Goal: Information Seeking & Learning: Learn about a topic

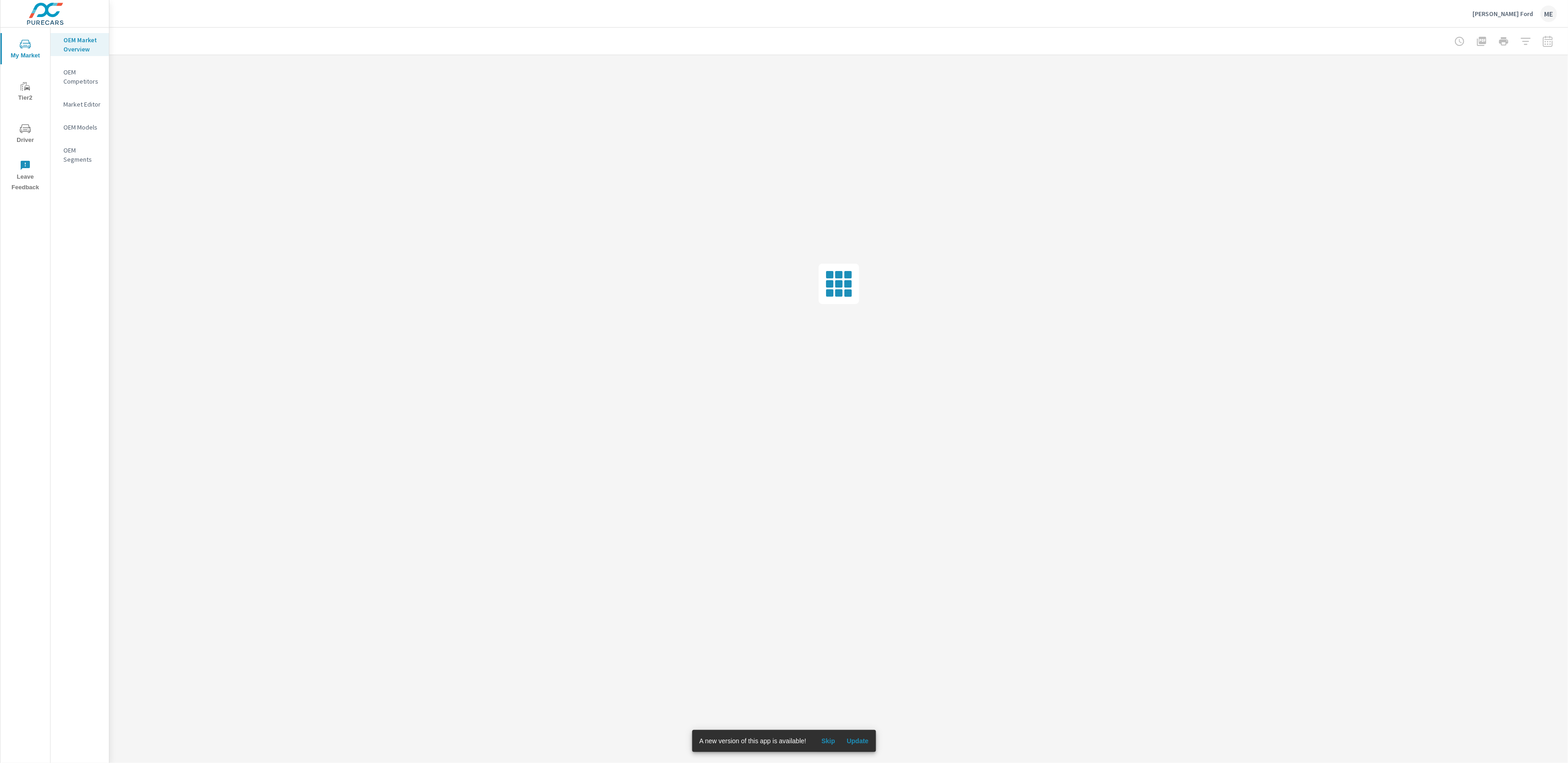
click at [863, 738] on span "Update" at bounding box center [858, 741] width 22 height 9
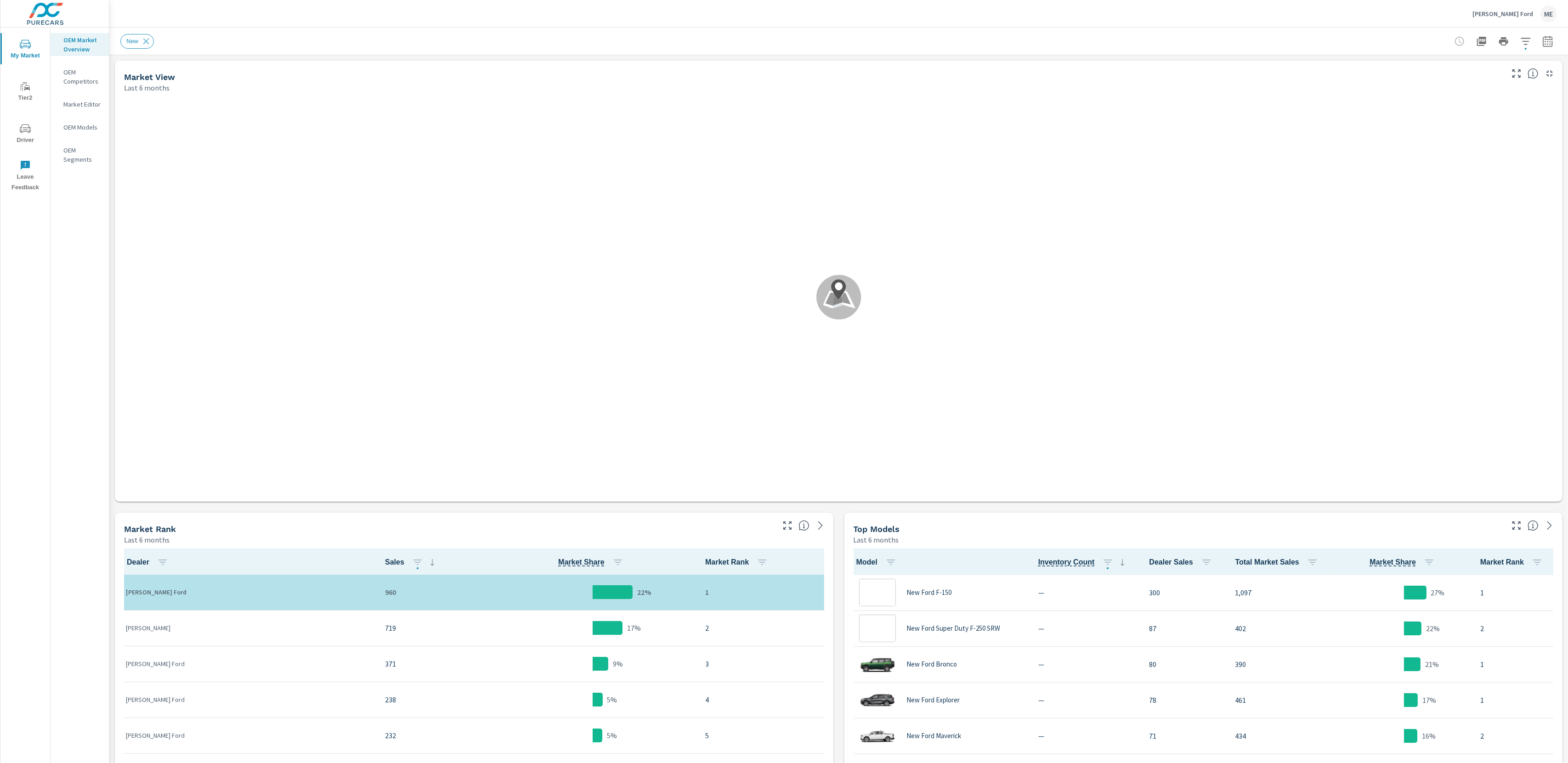
scroll to position [1, 0]
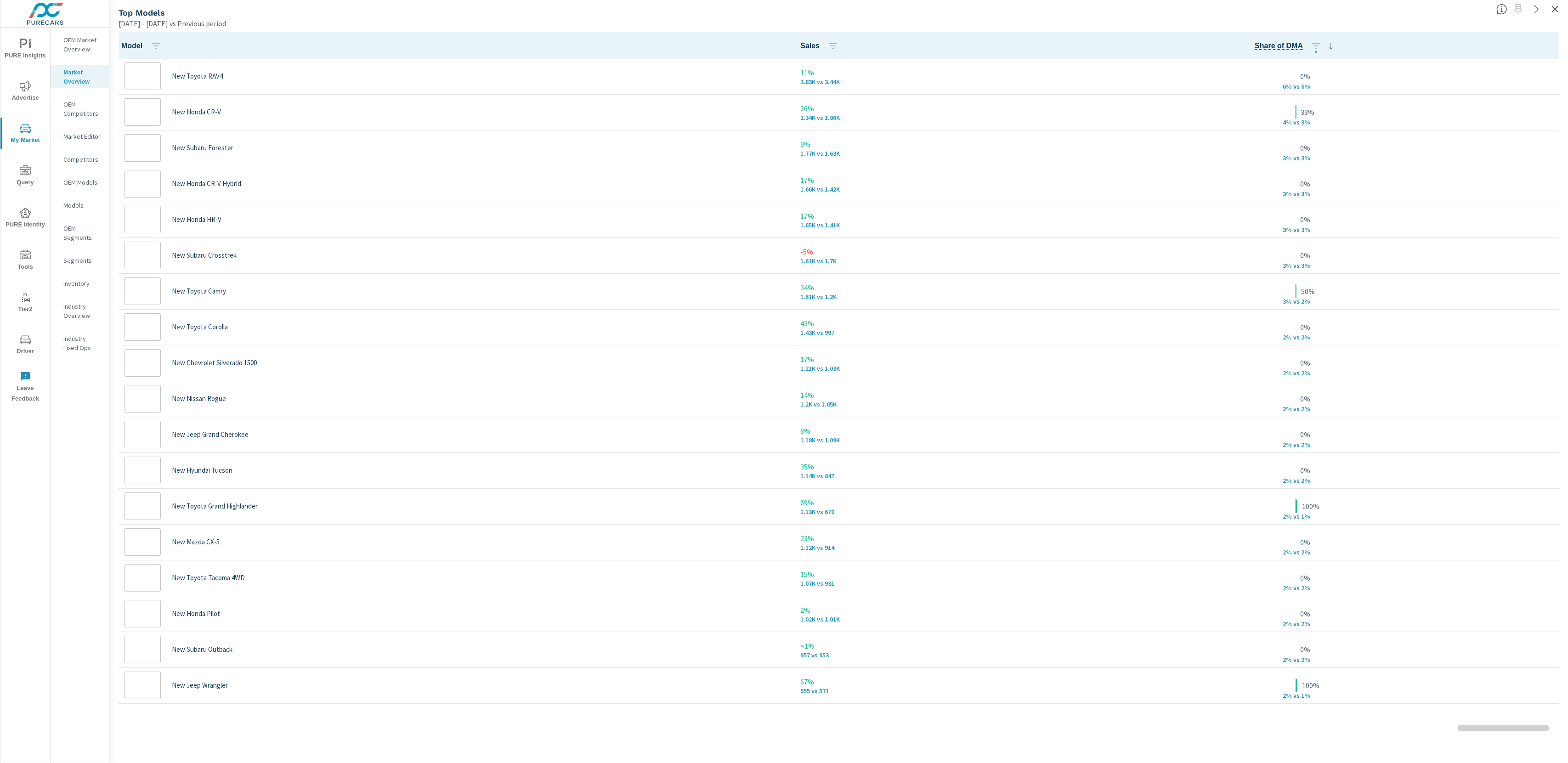
scroll to position [1, 0]
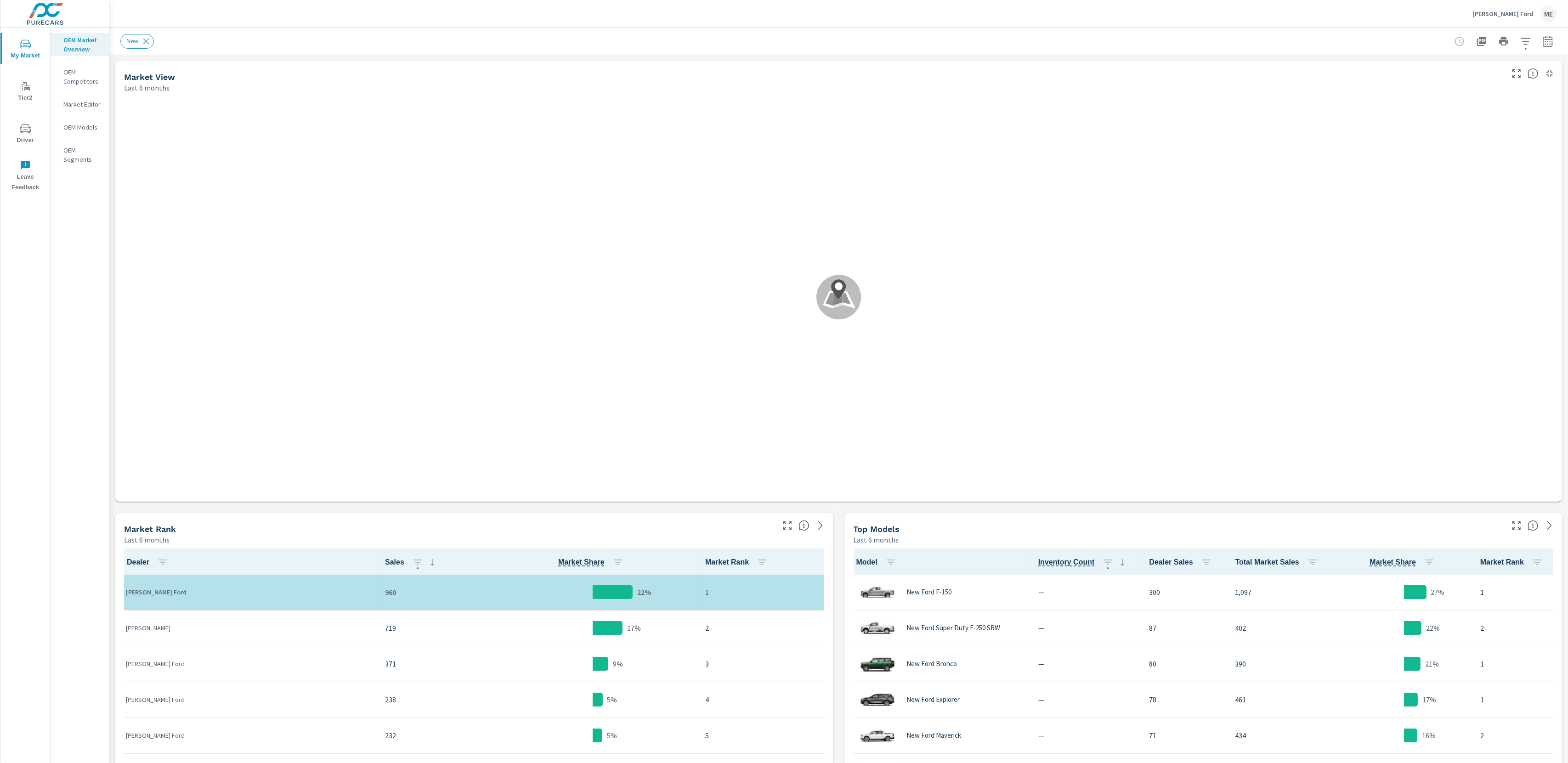
scroll to position [1, 0]
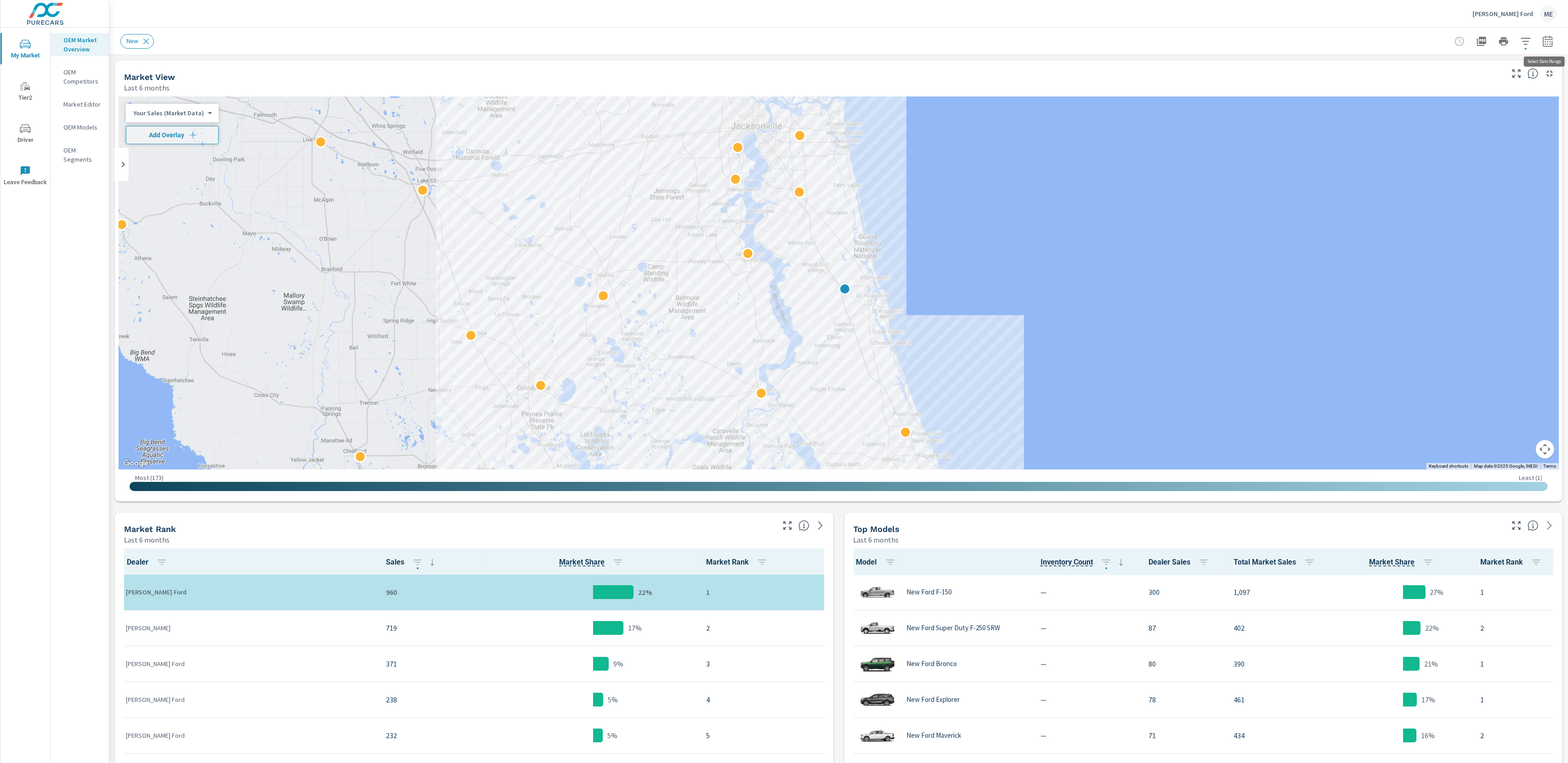
click at [1542, 40] on icon "button" at bounding box center [1548, 41] width 11 height 11
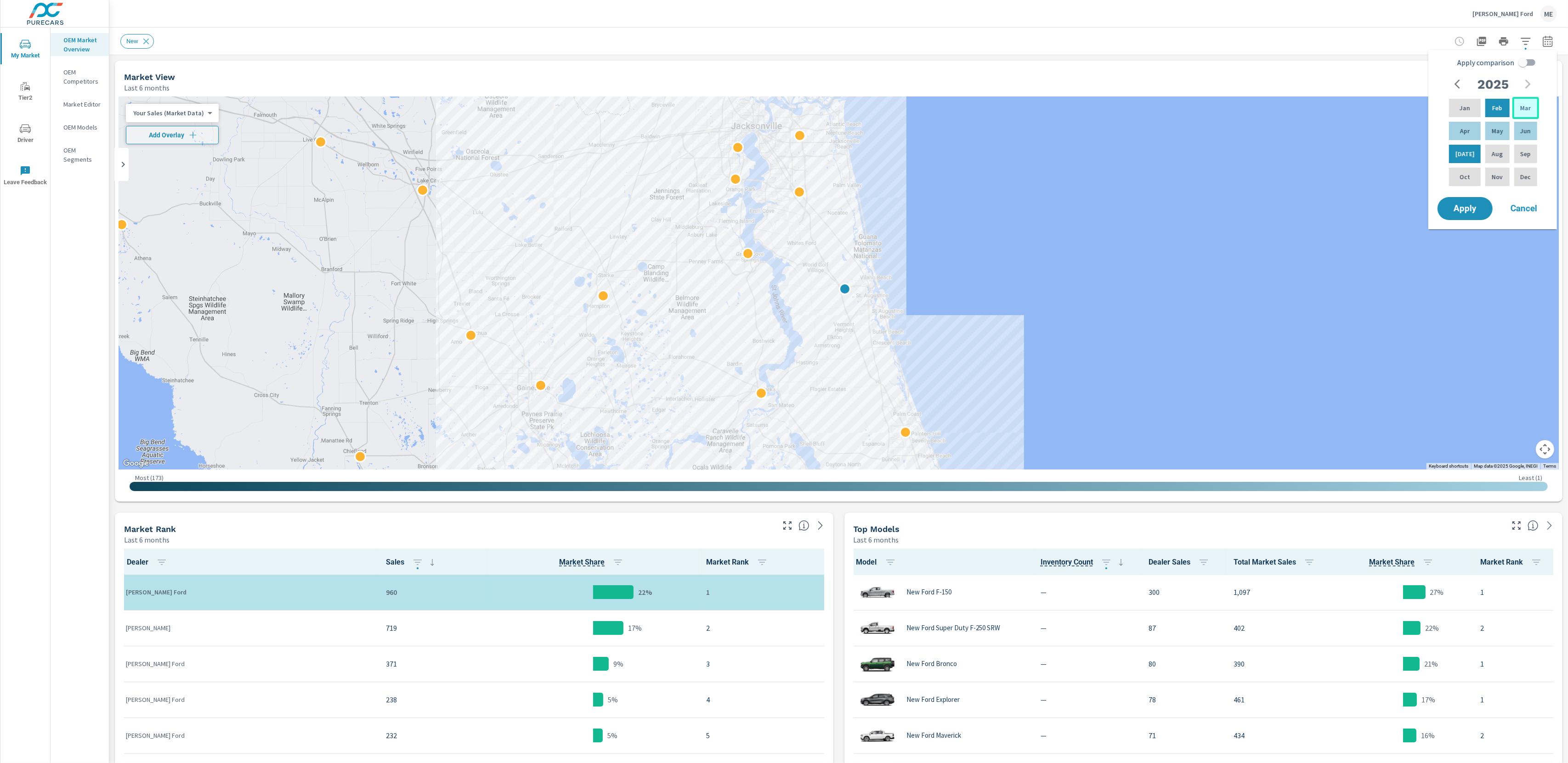
click at [1527, 107] on p "Mar" at bounding box center [1525, 108] width 10 height 9
click at [1503, 128] on div "May" at bounding box center [1497, 131] width 27 height 22
click at [1525, 61] on input "Apply comparison" at bounding box center [1523, 62] width 52 height 18
checkbox input "true"
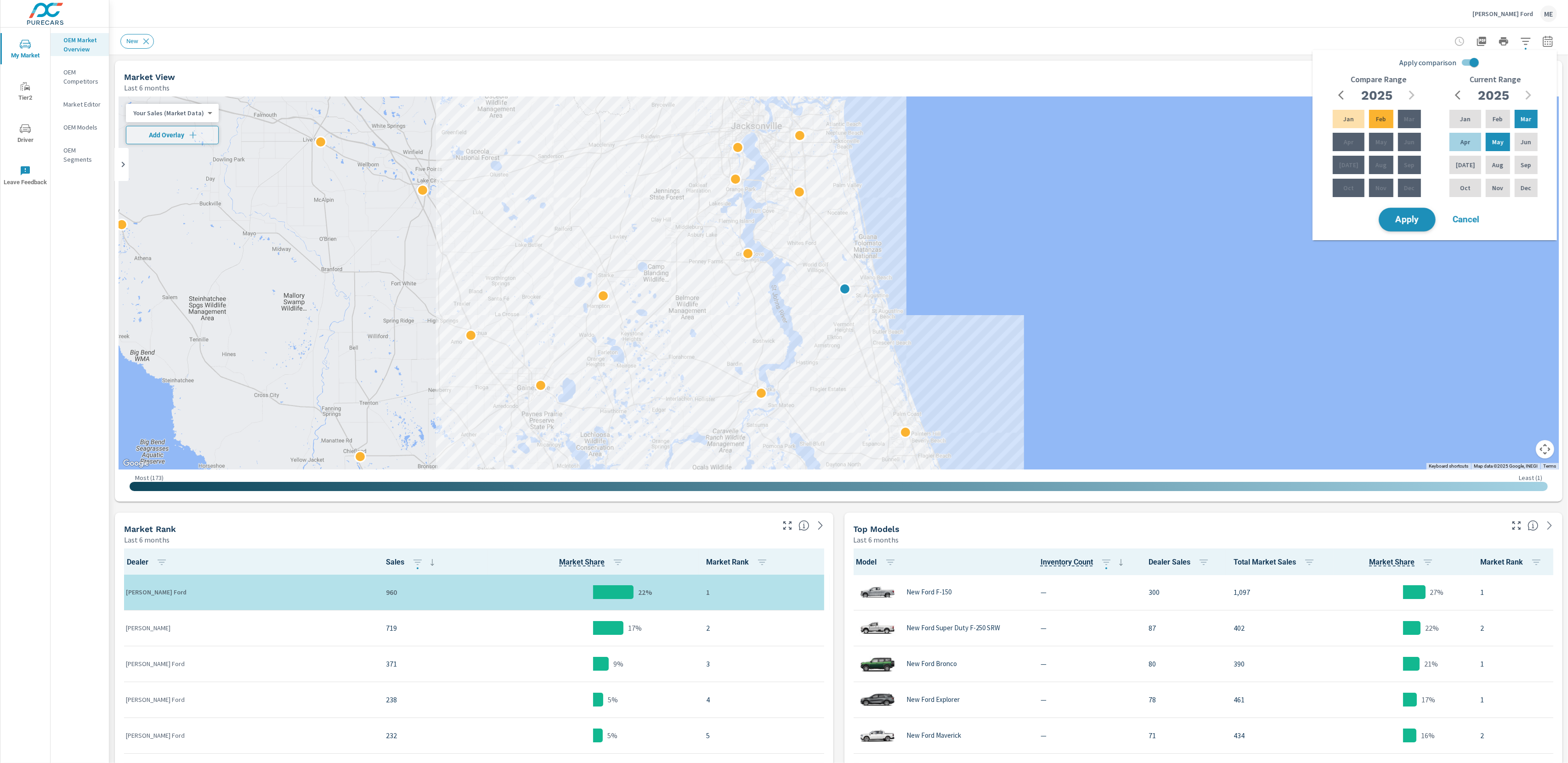
click at [1407, 226] on button "Apply" at bounding box center [1407, 219] width 57 height 24
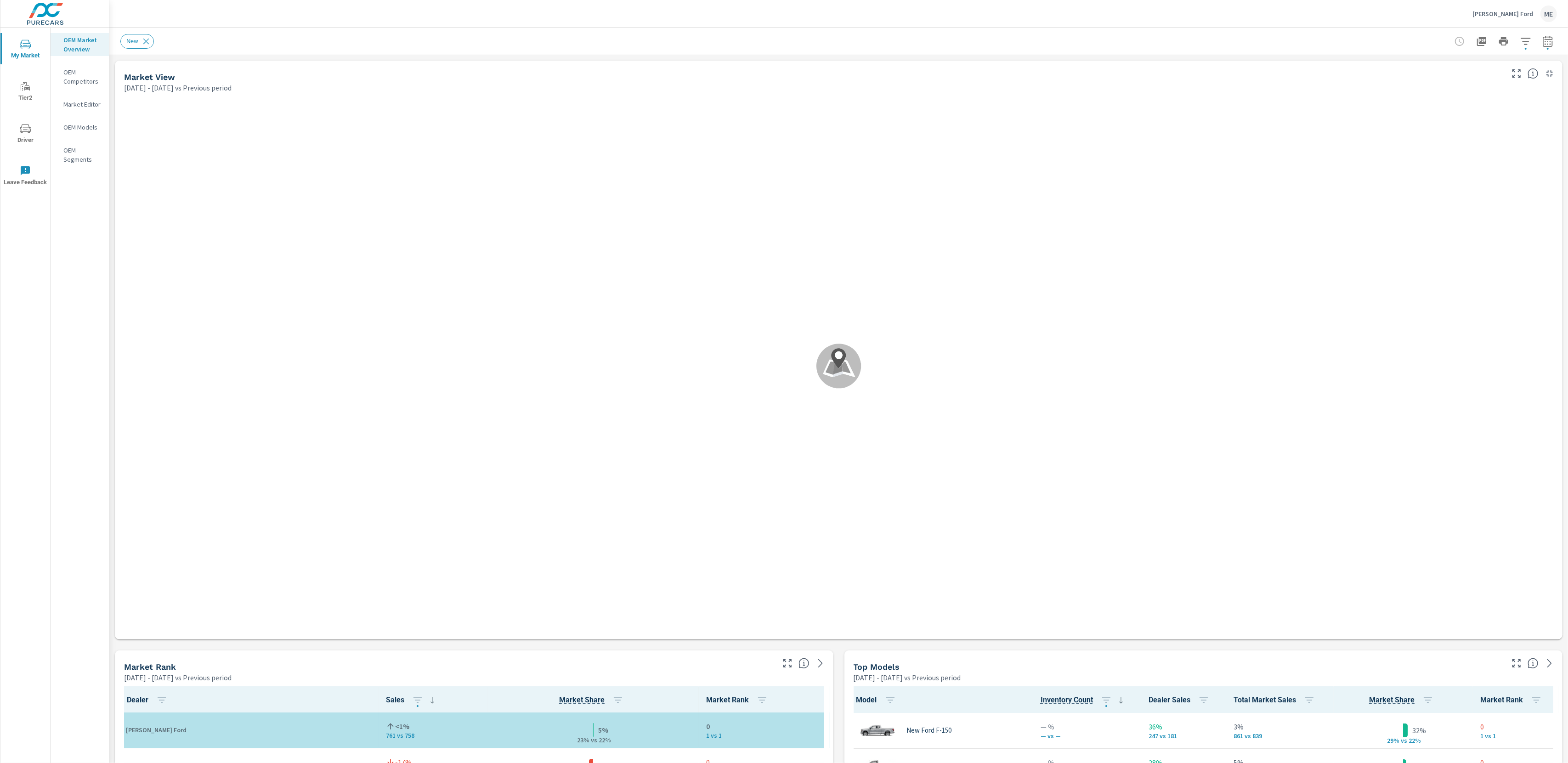
scroll to position [1, 0]
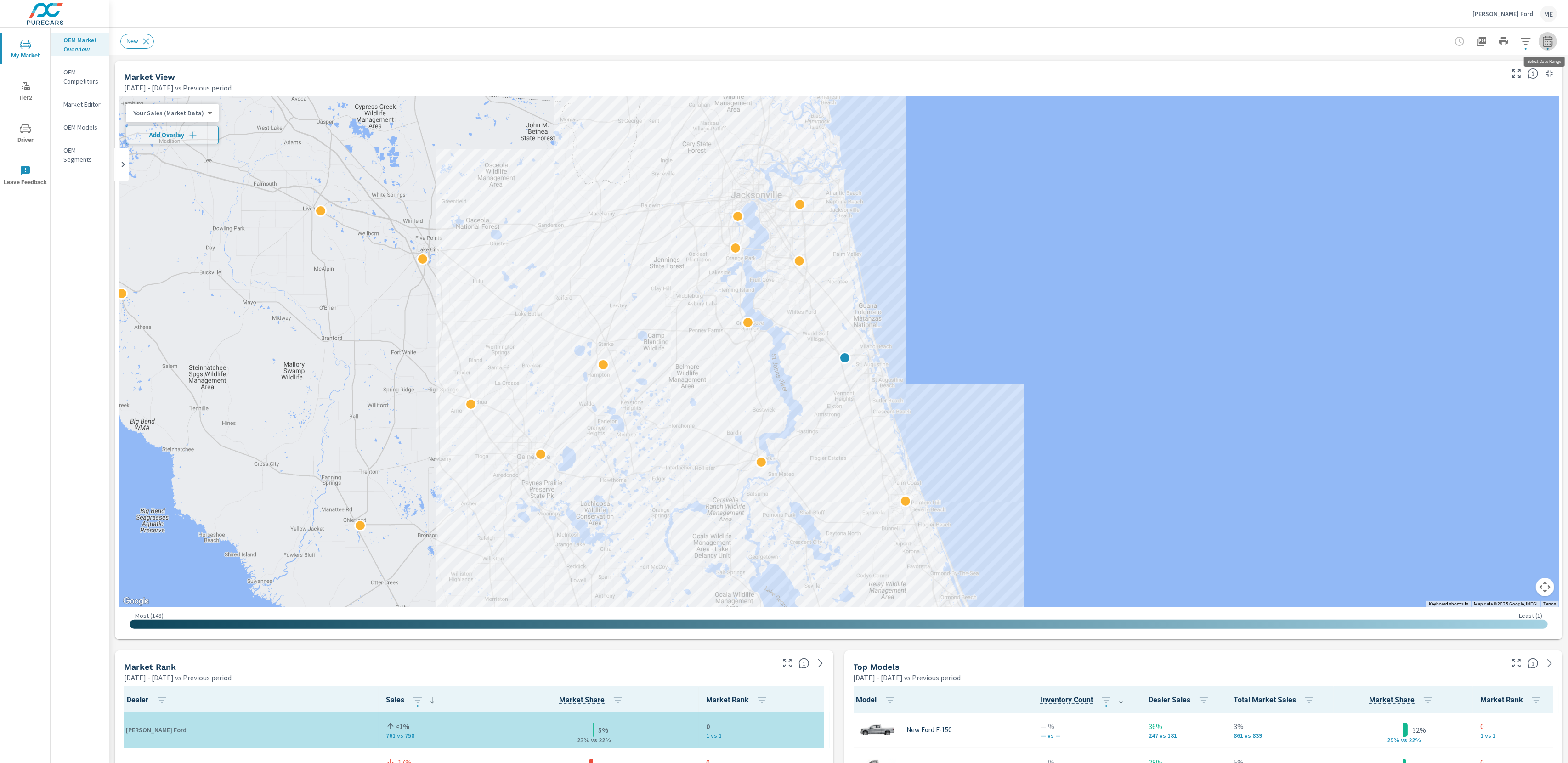
click at [1549, 43] on icon "button" at bounding box center [1548, 41] width 11 height 11
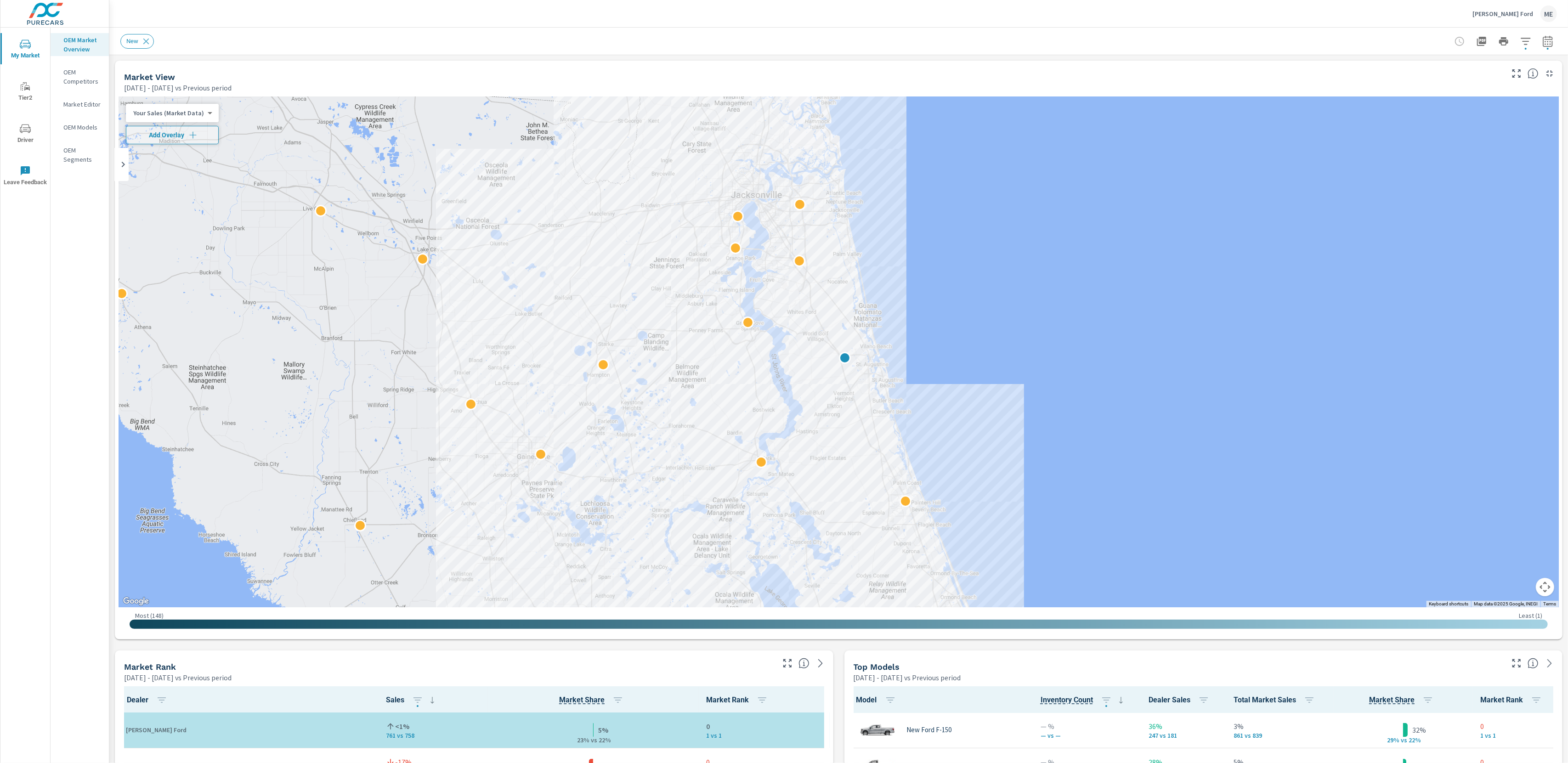
drag, startPoint x: 1511, startPoint y: 34, endPoint x: 1527, endPoint y: 36, distance: 16.1
click at [1511, 35] on div at bounding box center [1503, 41] width 107 height 18
click at [1527, 36] on icon "button" at bounding box center [1526, 41] width 11 height 11
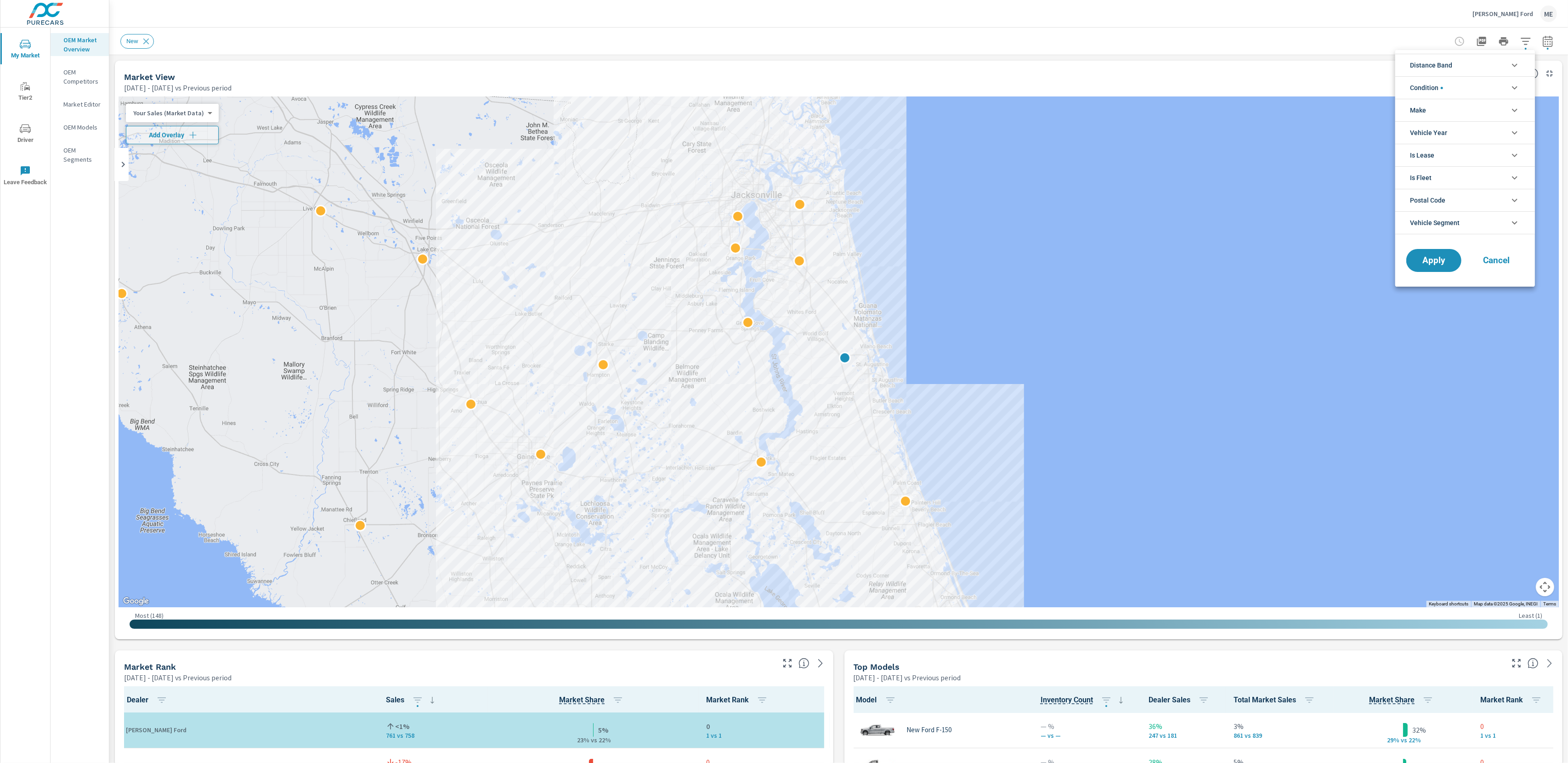
click at [1449, 71] on span "Distance Band" at bounding box center [1430, 65] width 42 height 22
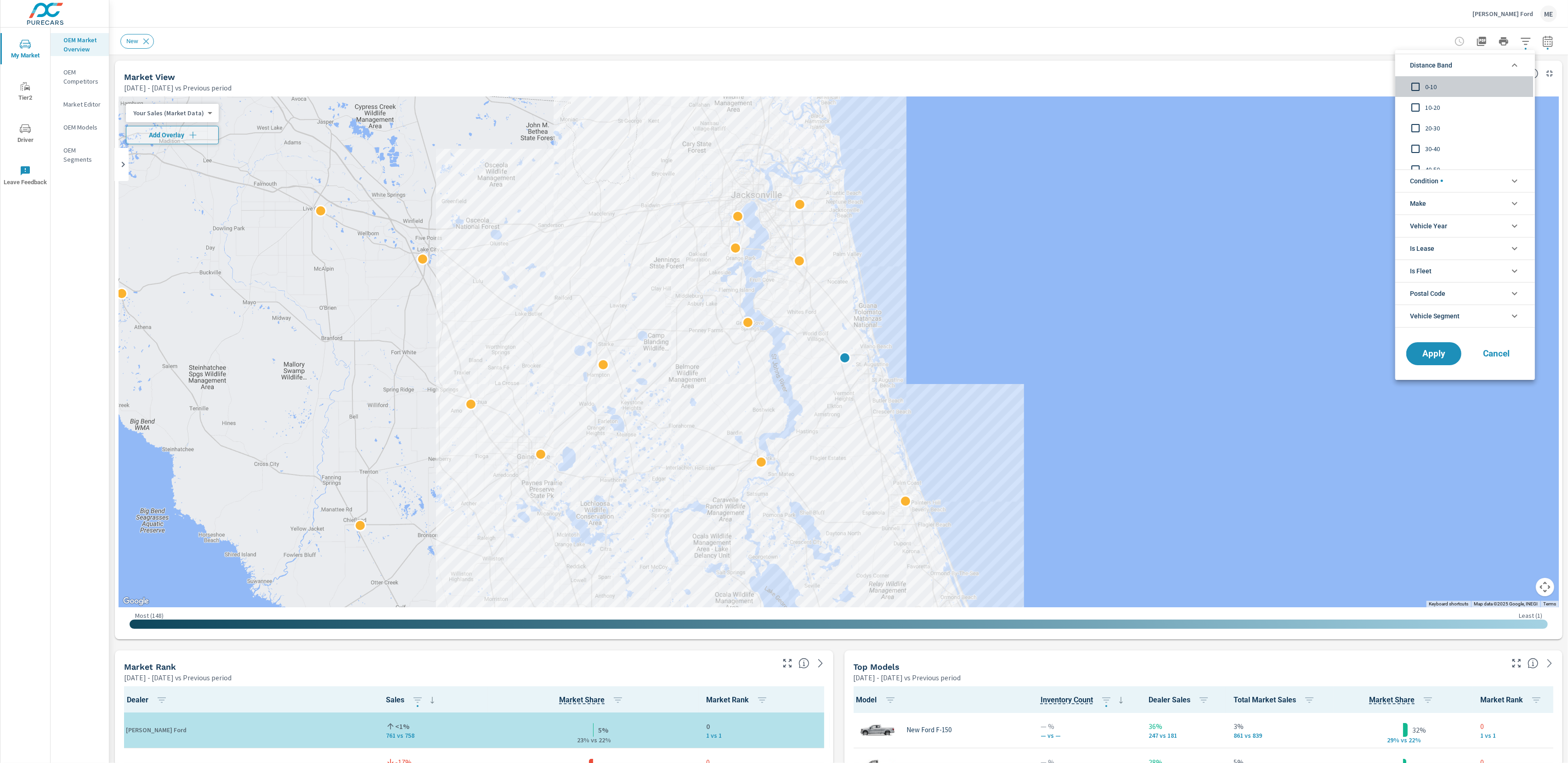
click at [1430, 80] on div "0-10" at bounding box center [1464, 86] width 138 height 21
click at [1433, 102] on span "10-20" at bounding box center [1475, 108] width 100 height 11
click at [1441, 173] on span "Condition" at bounding box center [1426, 181] width 33 height 22
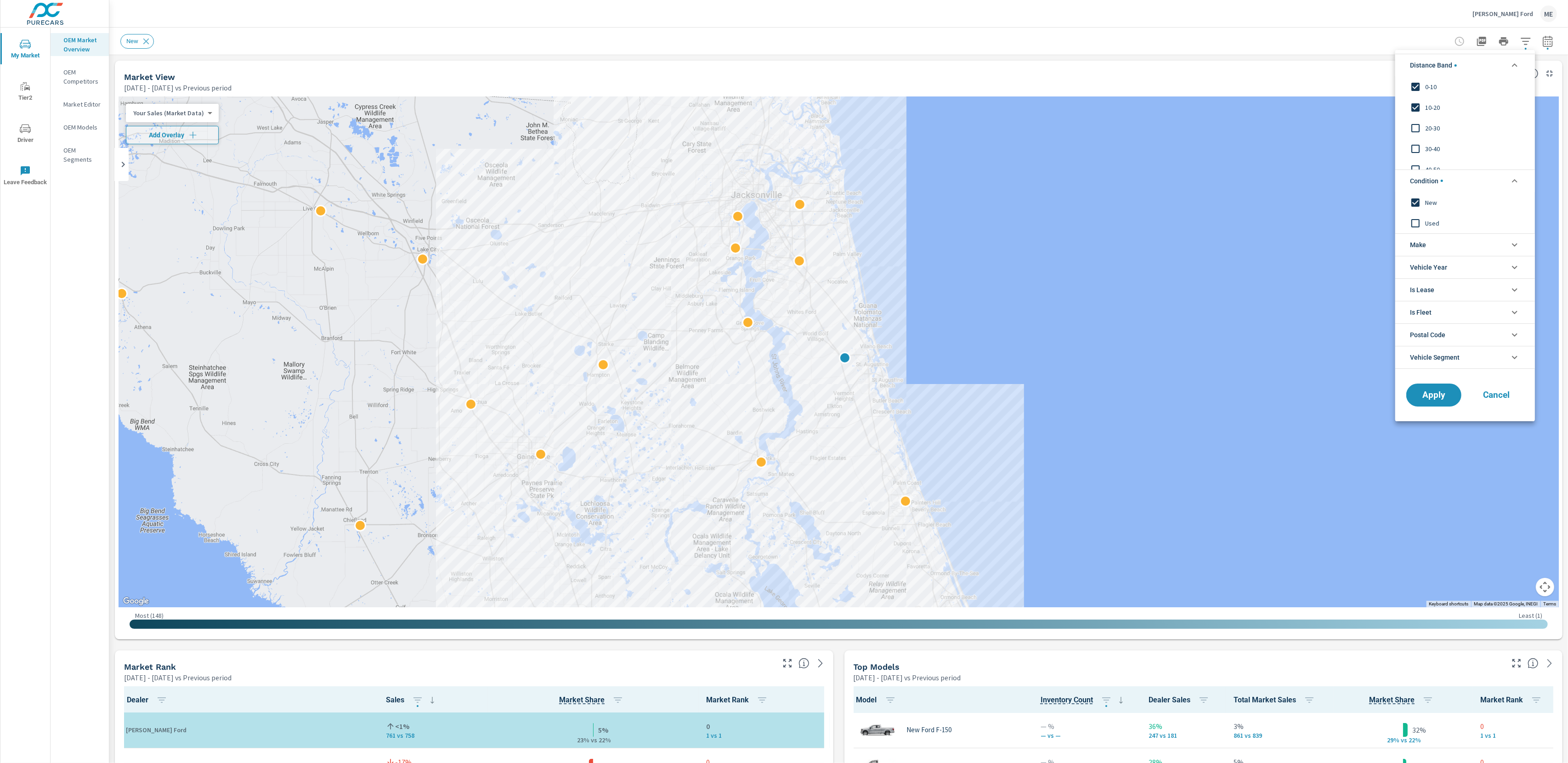
drag, startPoint x: 1444, startPoint y: 245, endPoint x: 1457, endPoint y: 251, distance: 14.3
click at [1444, 245] on li "Make" at bounding box center [1465, 244] width 139 height 23
click at [1427, 263] on span "Ford" at bounding box center [1475, 266] width 100 height 11
click at [1430, 411] on span "Apply" at bounding box center [1434, 416] width 38 height 9
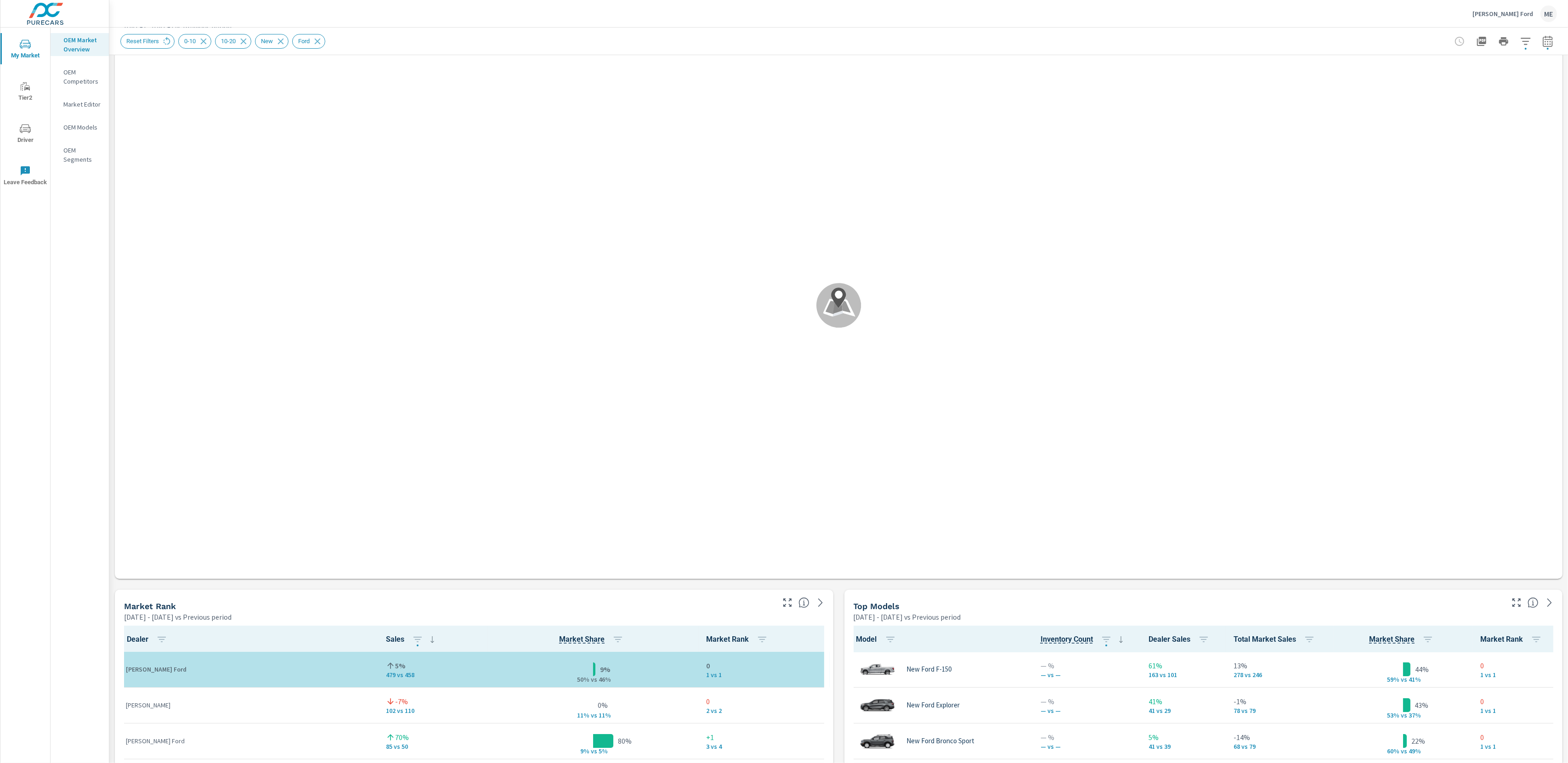
scroll to position [66, 0]
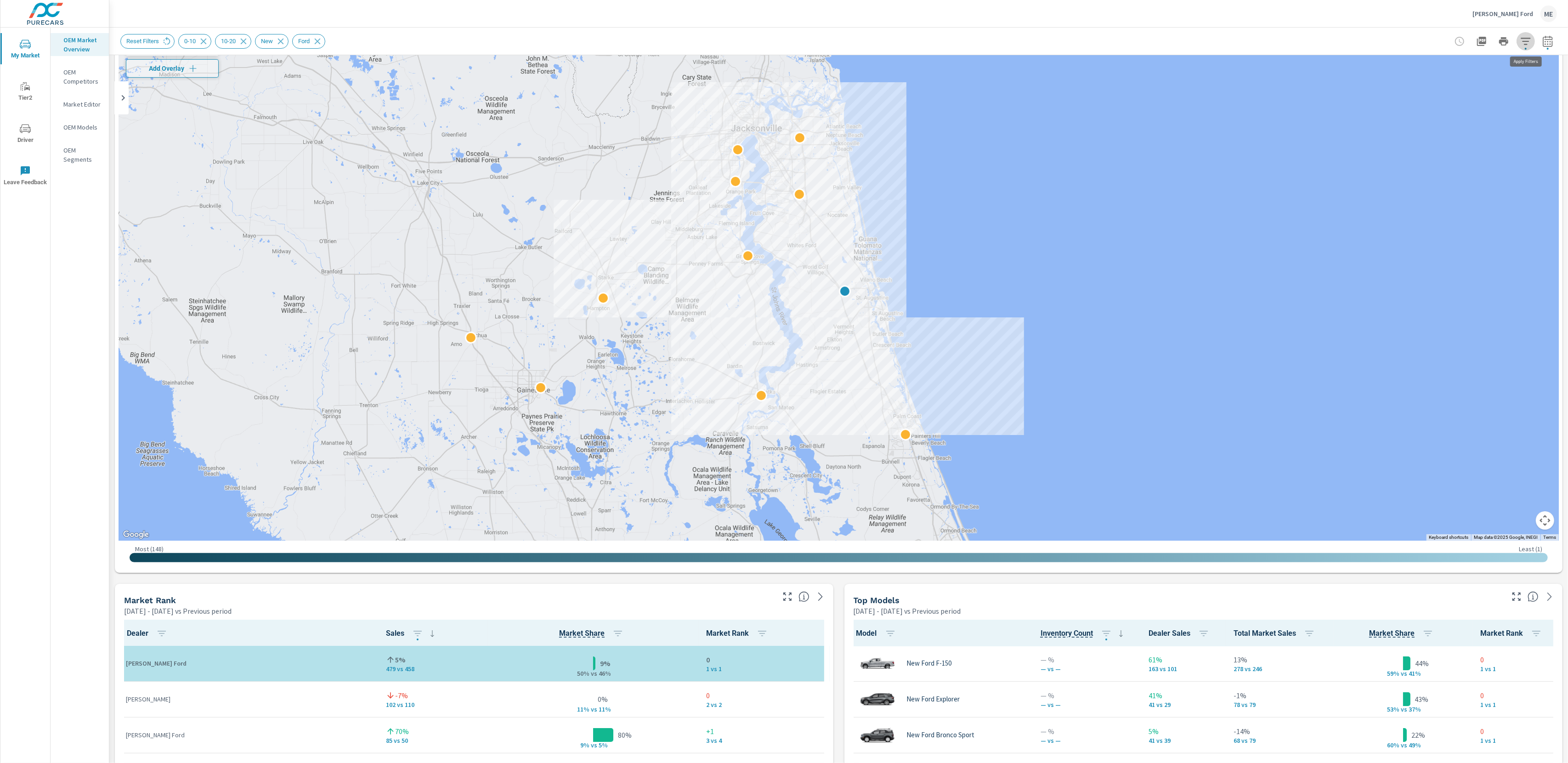
click at [1526, 41] on icon "button" at bounding box center [1526, 41] width 11 height 11
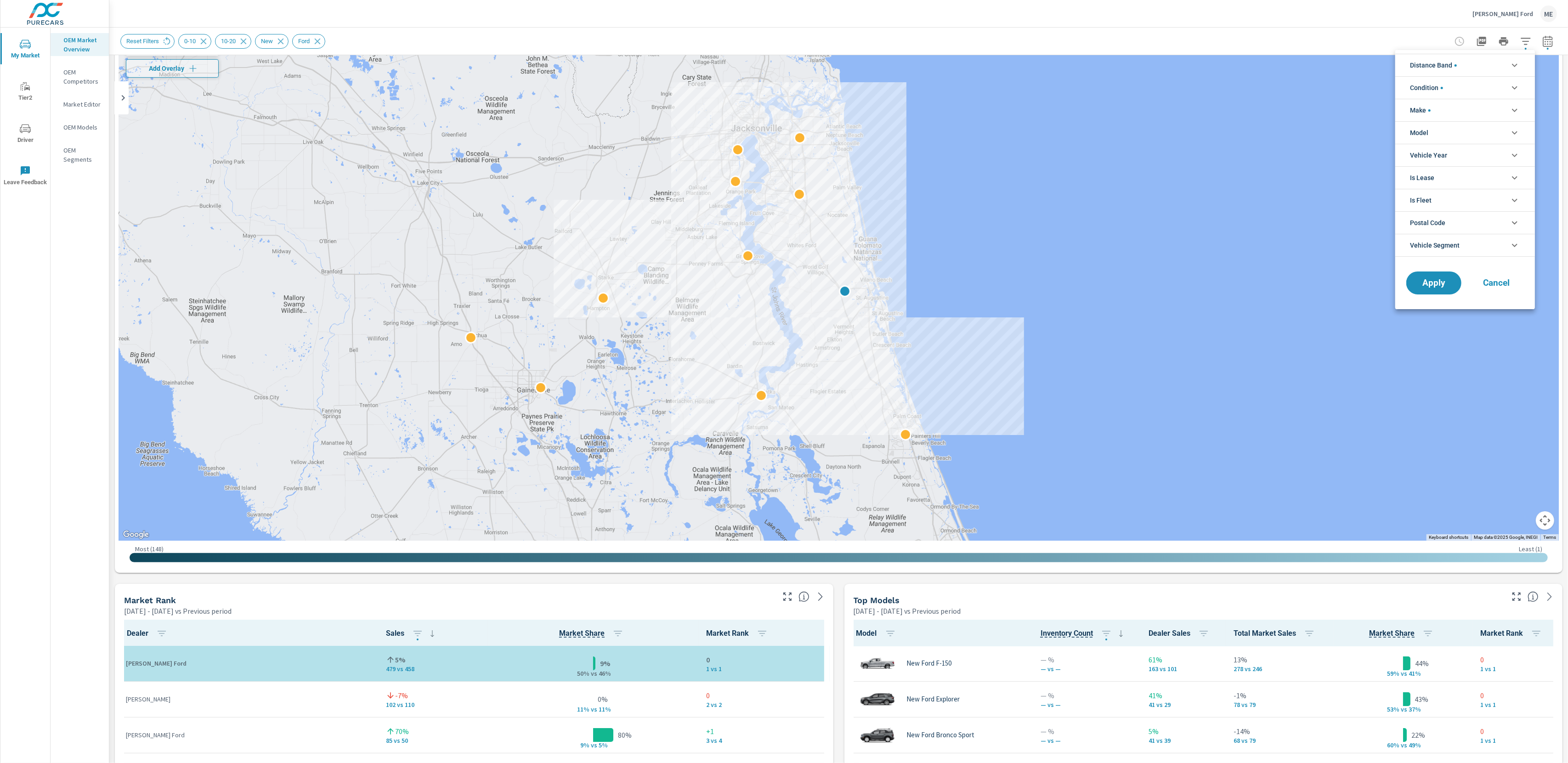
click at [1443, 66] on span "Distance Band" at bounding box center [1433, 65] width 47 height 22
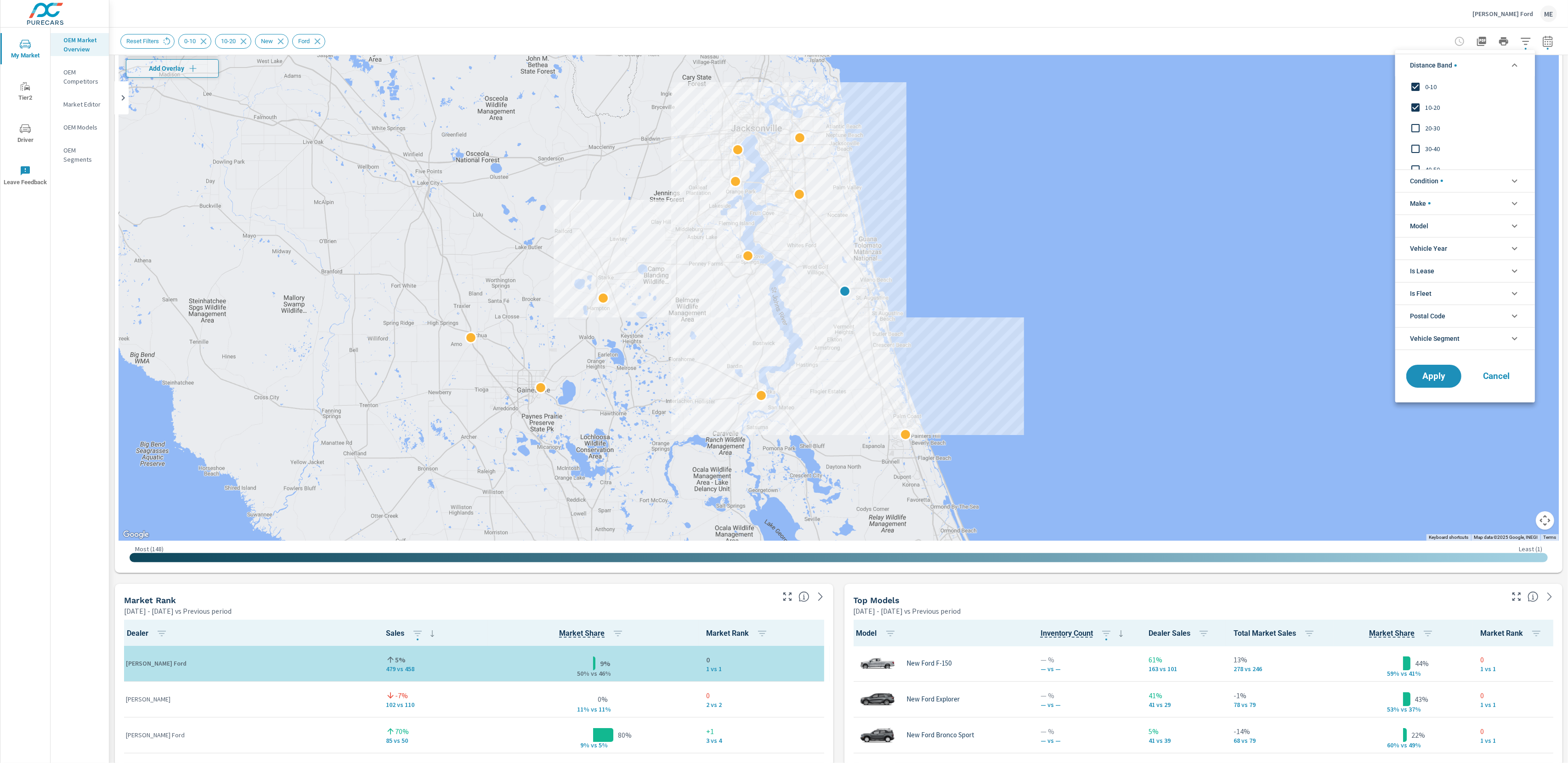
click at [1435, 133] on span "20-30" at bounding box center [1475, 128] width 100 height 11
click at [1442, 380] on span "Apply" at bounding box center [1434, 376] width 38 height 9
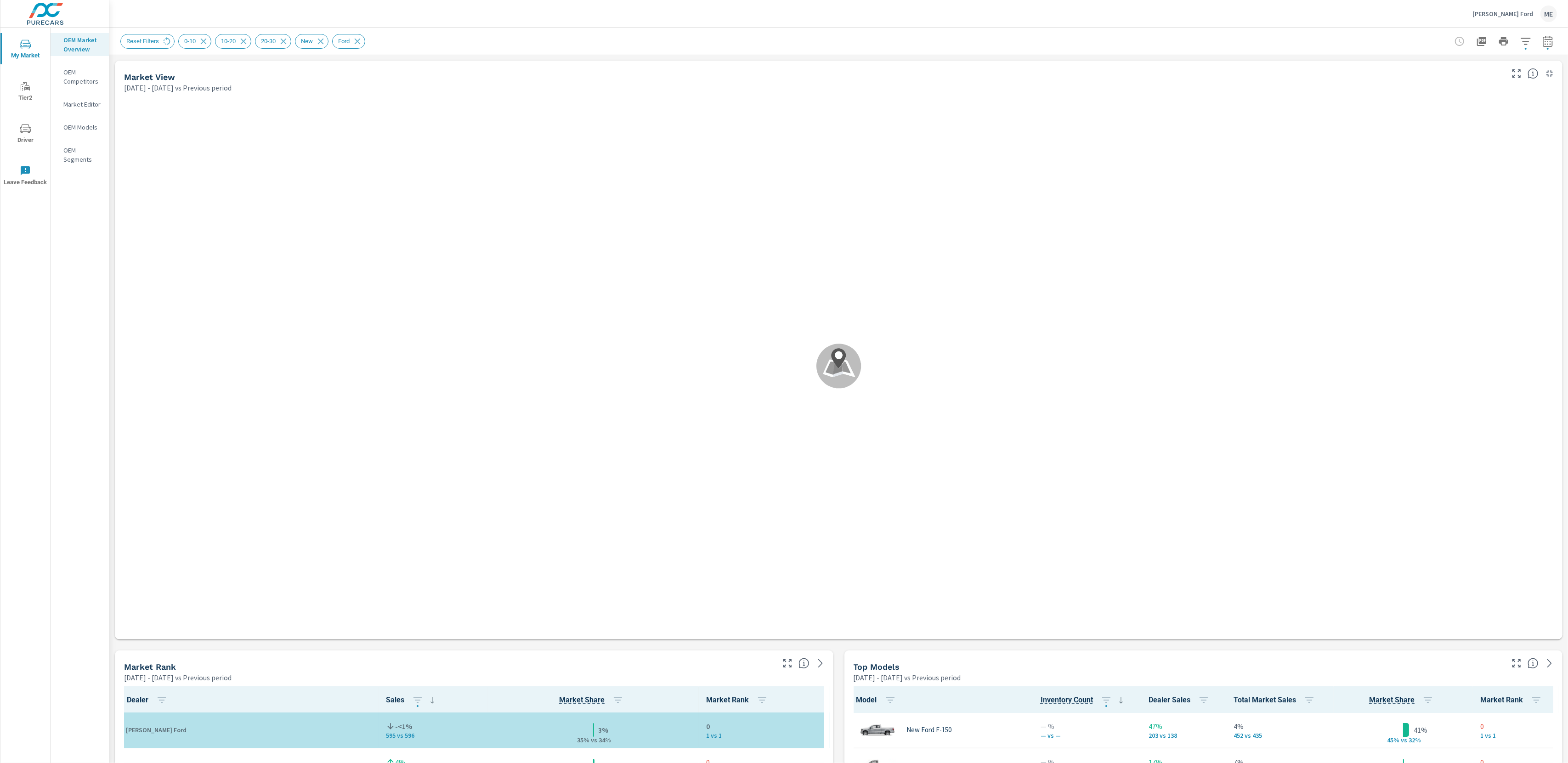
scroll to position [1, 0]
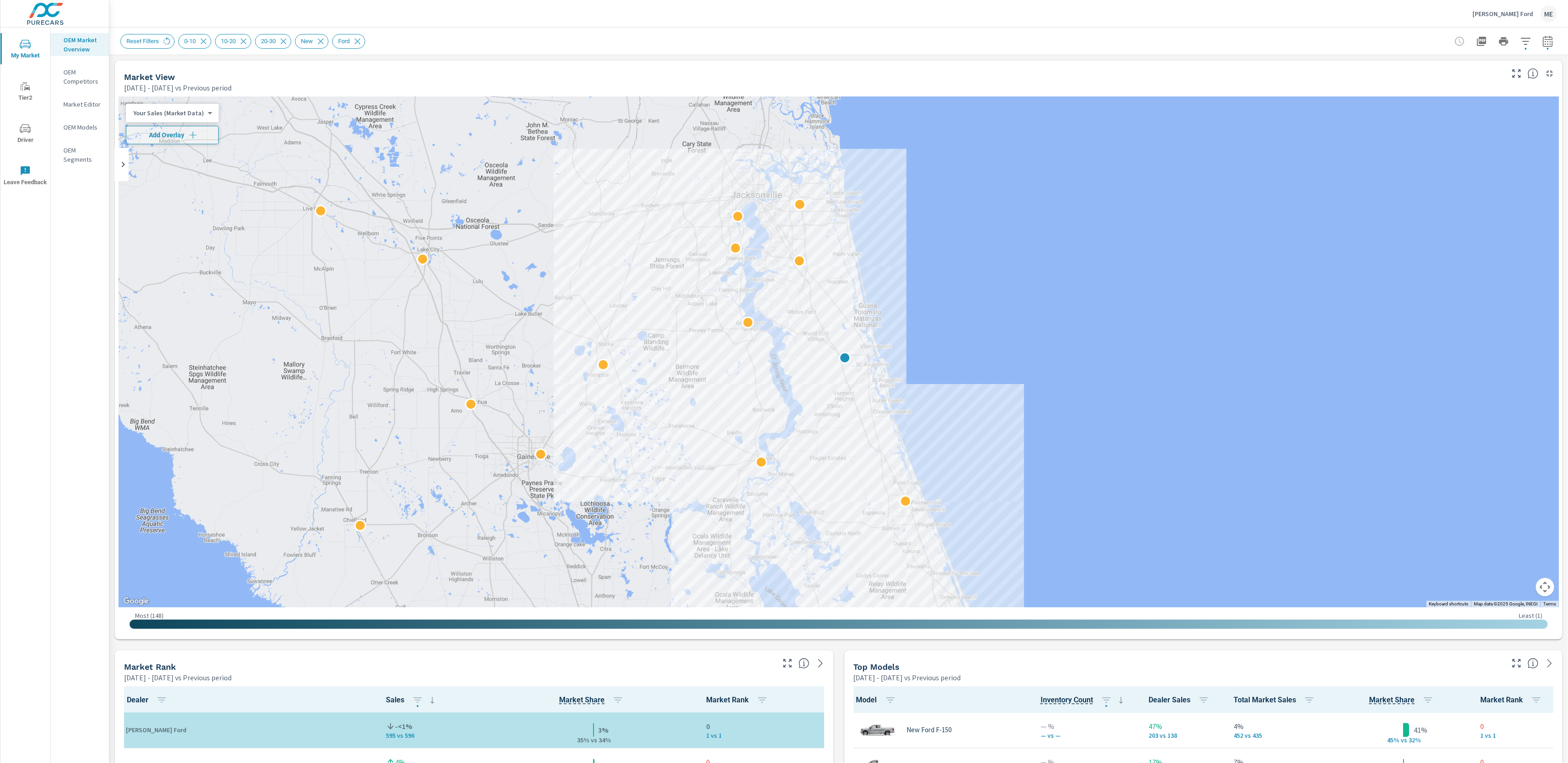
click at [1527, 38] on icon "button" at bounding box center [1525, 41] width 10 height 7
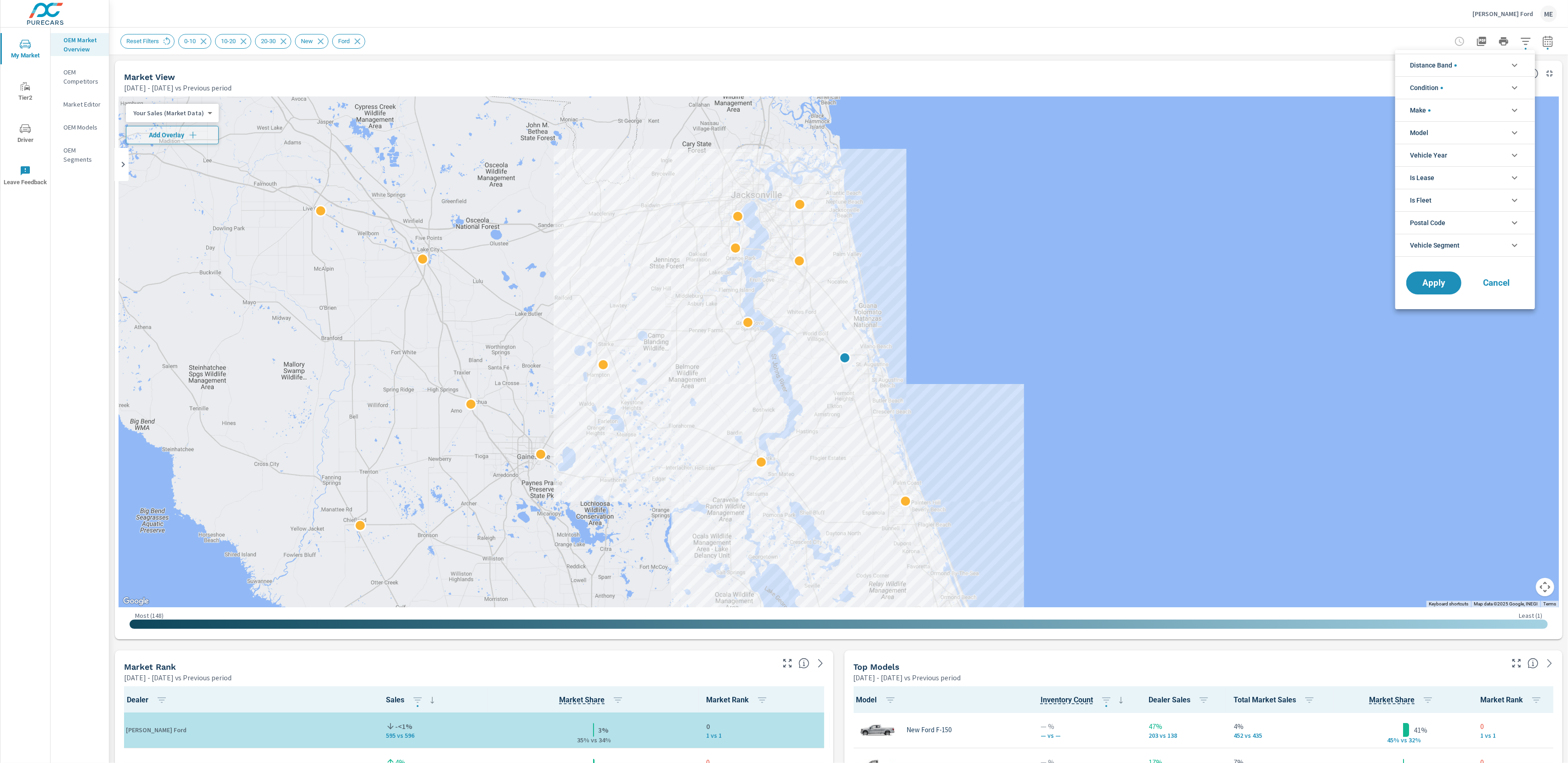
click at [1431, 125] on li "Model" at bounding box center [1465, 132] width 139 height 23
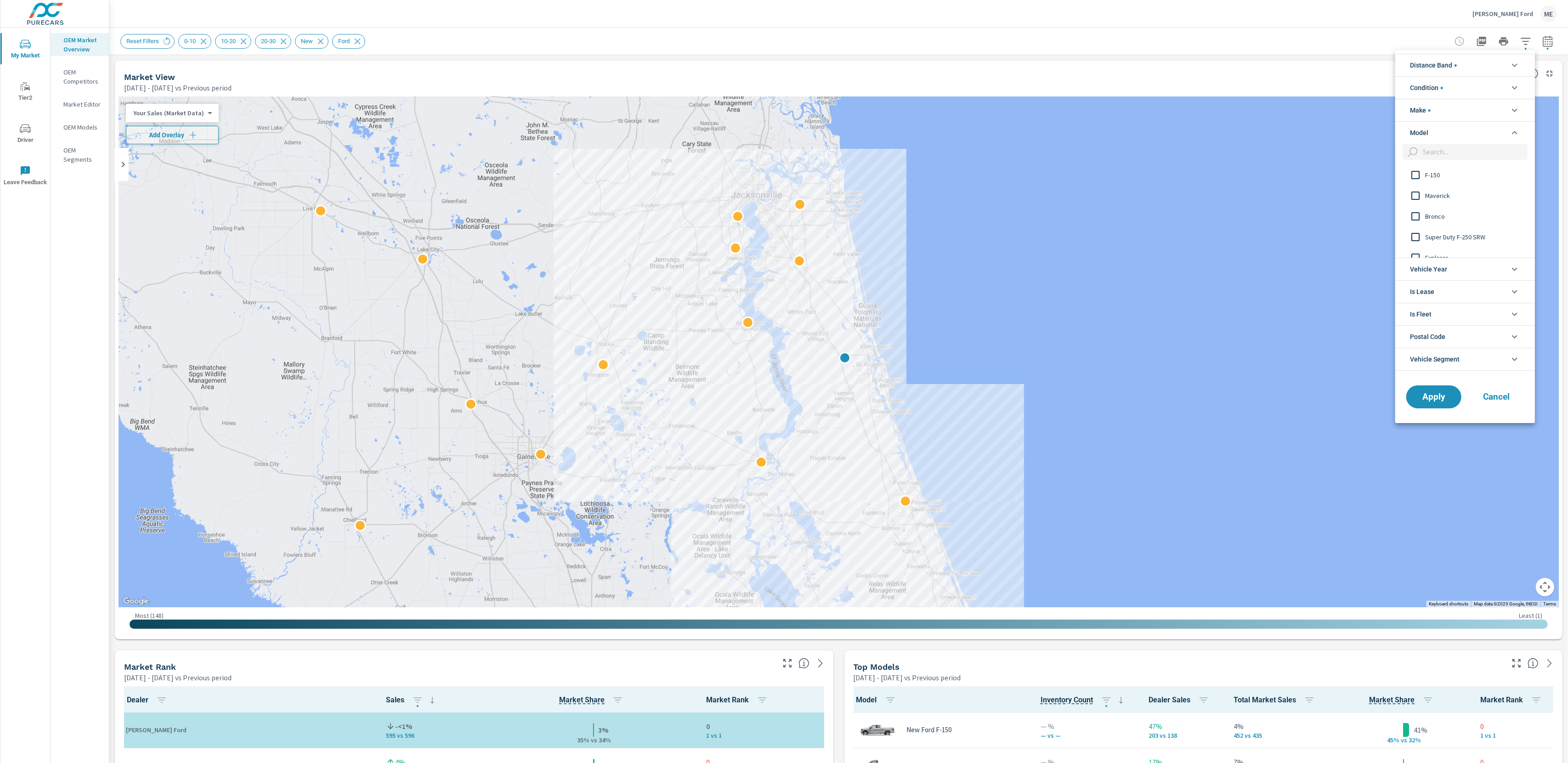
click at [1430, 108] on li "Make" at bounding box center [1465, 110] width 139 height 23
click at [1322, 26] on div at bounding box center [784, 382] width 1568 height 763
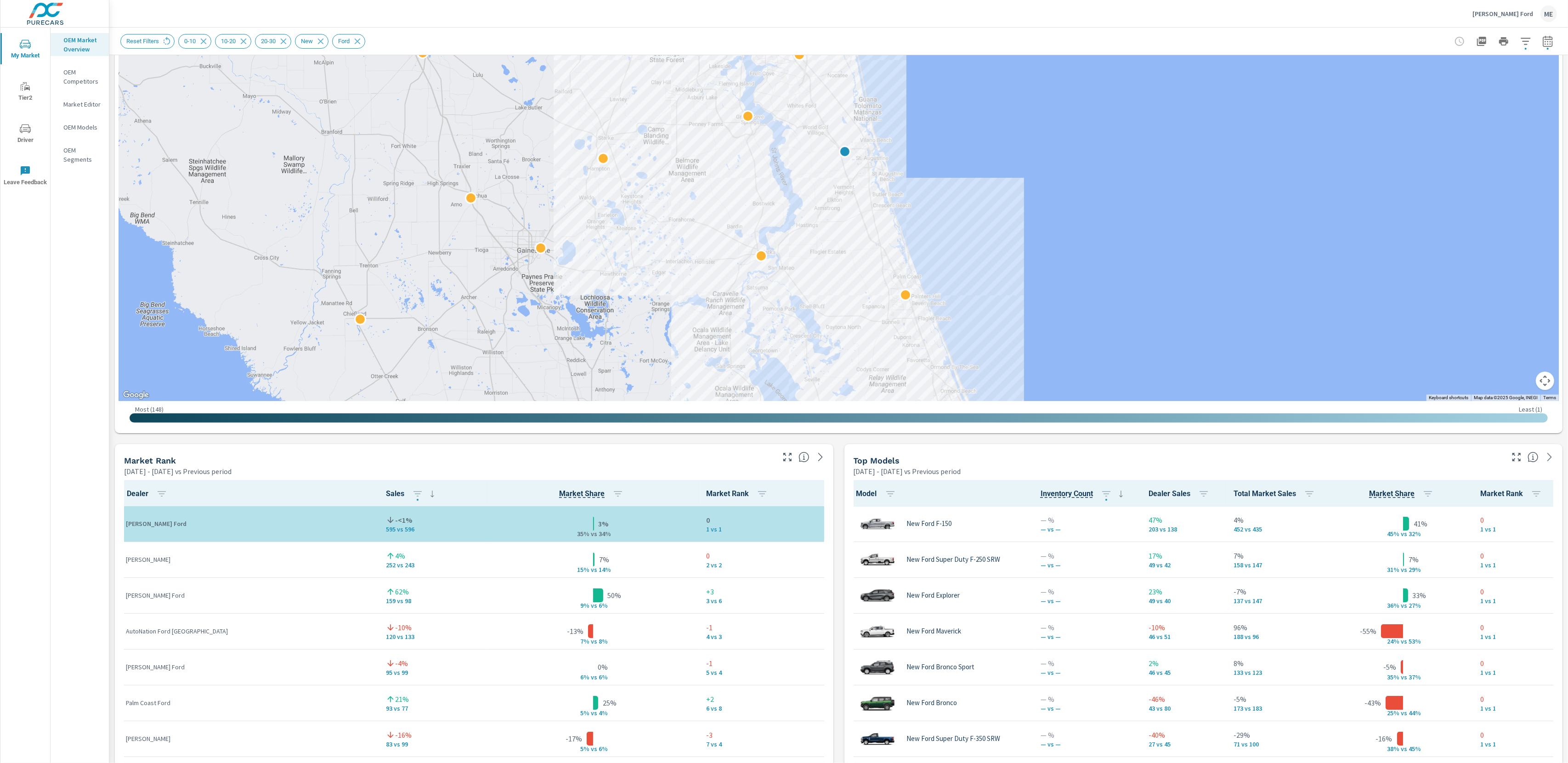
click at [845, 726] on div "Model Inventory Count Dealer Sales Total Market Sales Market Share Market Rank …" at bounding box center [1203, 700] width 718 height 448
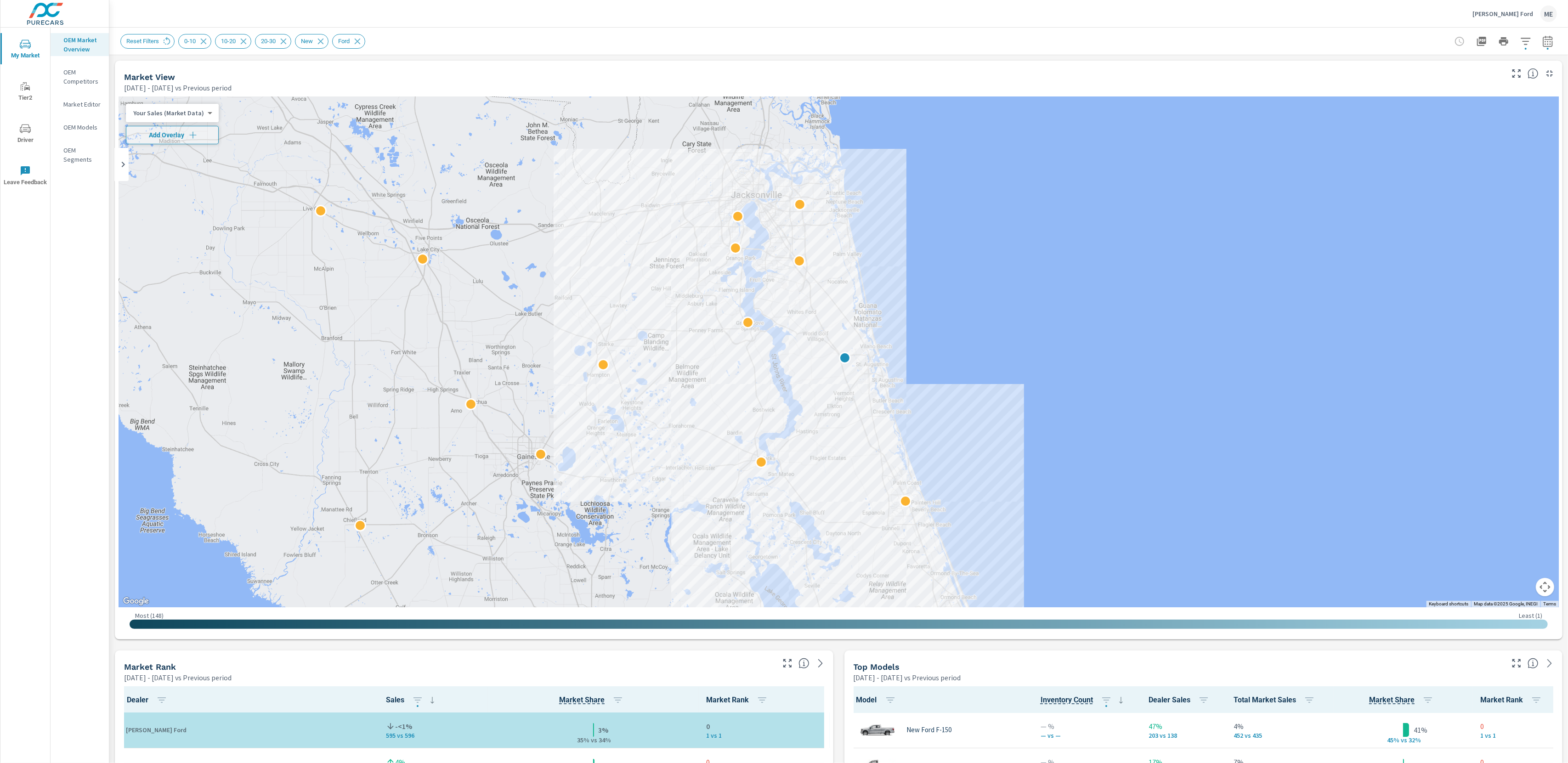
click at [1112, 51] on div "Reset Filters 0-10 10-20 20-30 New Ford" at bounding box center [839, 41] width 1437 height 27
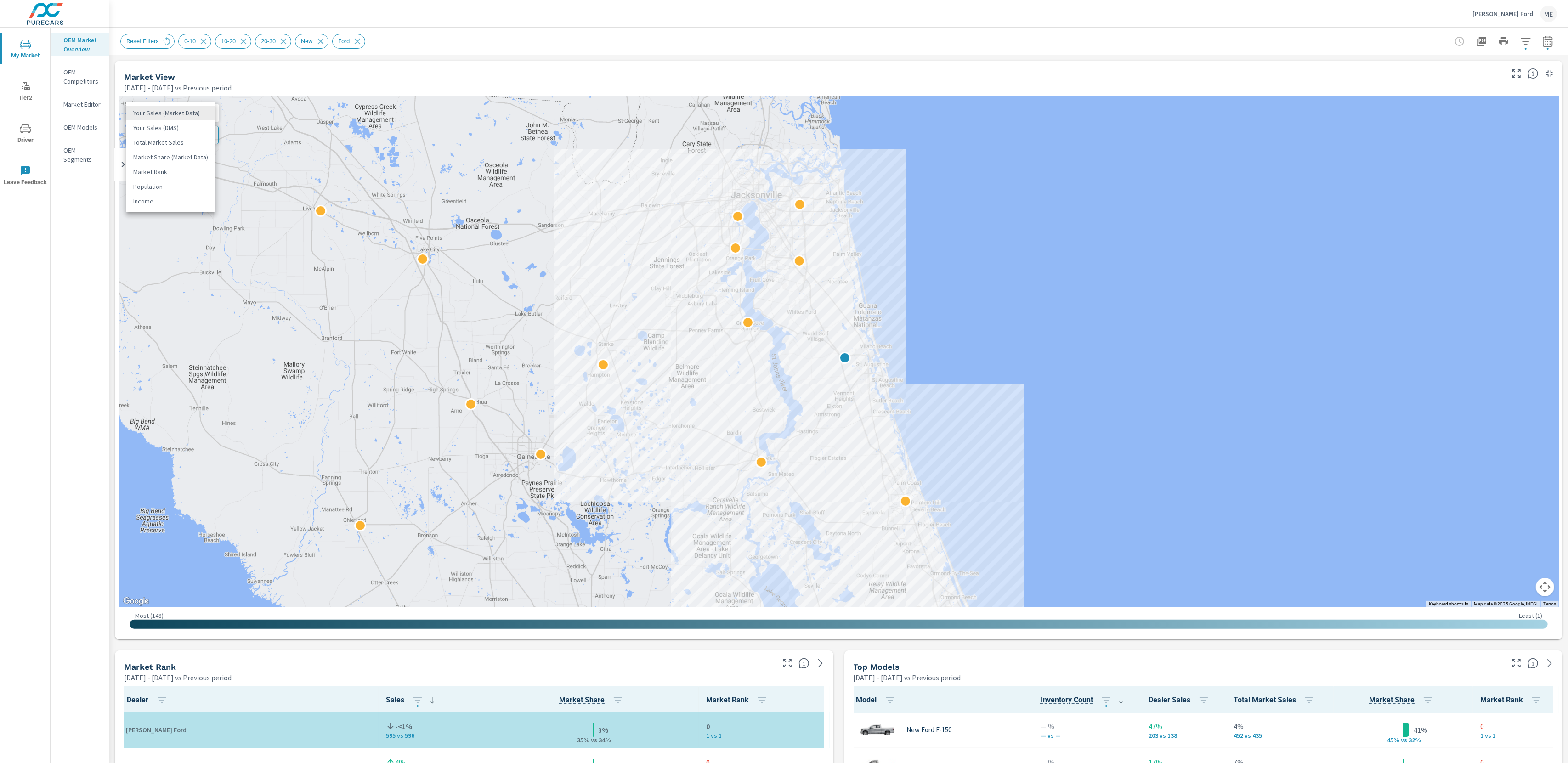
click at [156, 111] on body "My Market Tier2 Driver Leave Feedback OEM Market Overview OEM Competitors Marke…" at bounding box center [784, 382] width 1568 height 763
click at [190, 143] on li "Total Market Sales" at bounding box center [170, 142] width 89 height 15
click at [180, 139] on span "Add Overlay" at bounding box center [166, 134] width 72 height 9
click at [164, 118] on div "Total Market Sales 2 ​" at bounding box center [166, 113] width 81 height 18
click at [169, 110] on body "My Market Tier2 Driver Leave Feedback OEM Market Overview OEM Competitors Marke…" at bounding box center [784, 382] width 1568 height 763
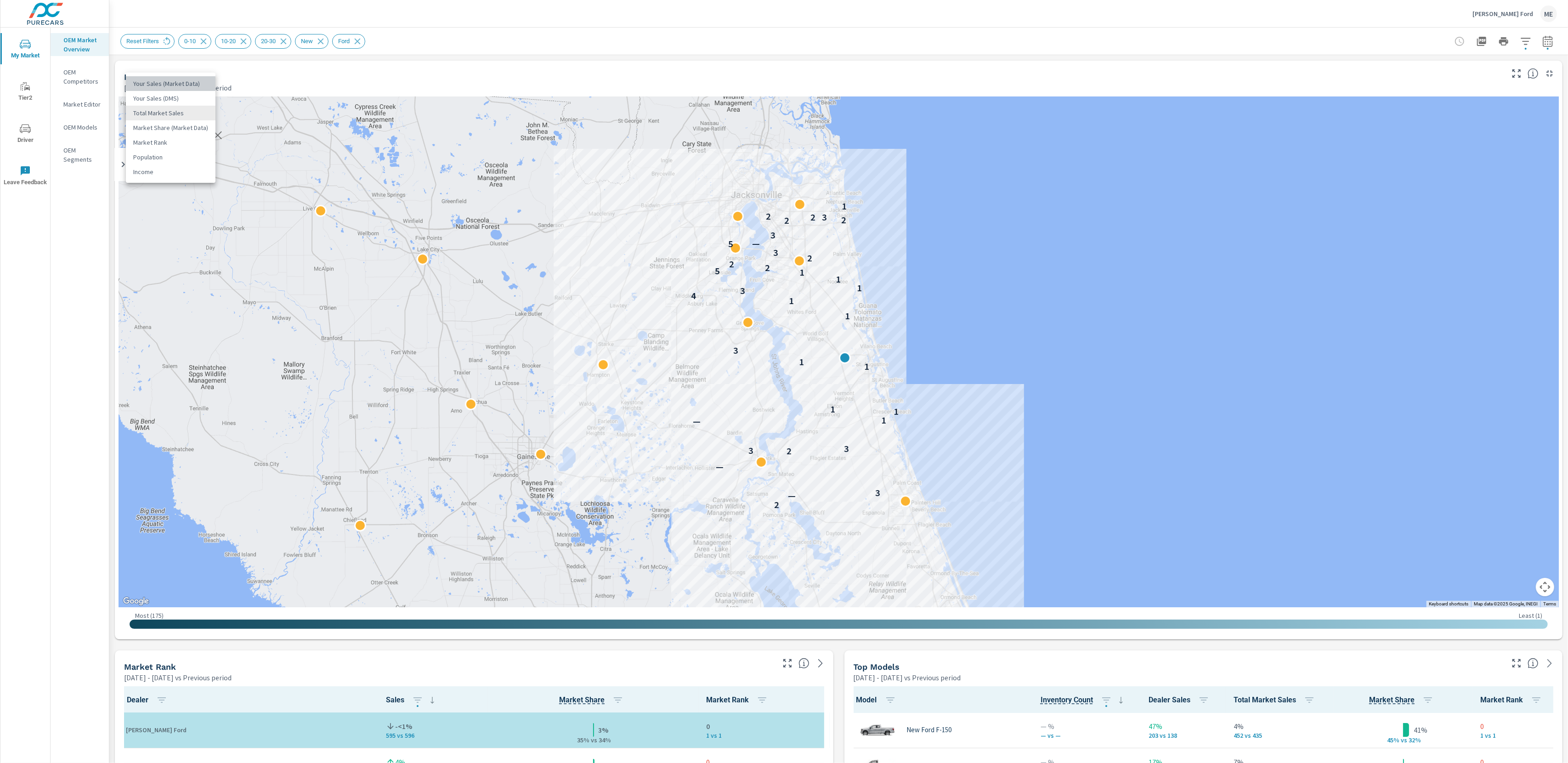
click at [172, 85] on li "Your Sales (Market Data)" at bounding box center [170, 83] width 89 height 15
